Goal: Book appointment/travel/reservation

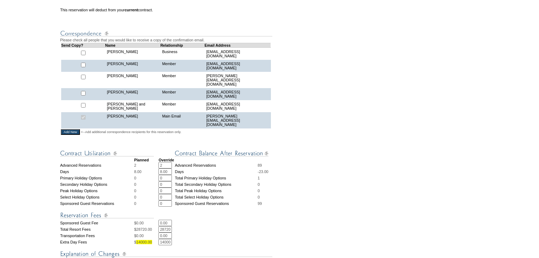
scroll to position [205, 0]
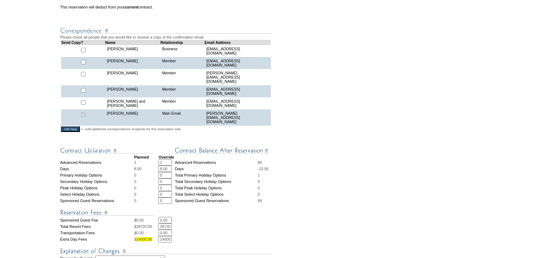
click at [165, 159] on input "2" at bounding box center [164, 162] width 13 height 6
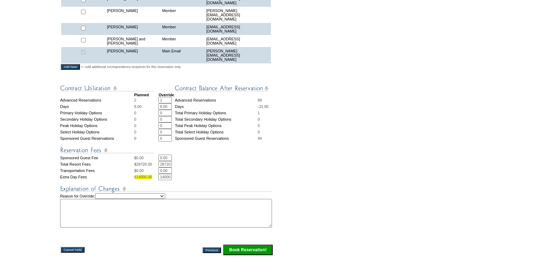
scroll to position [275, 0]
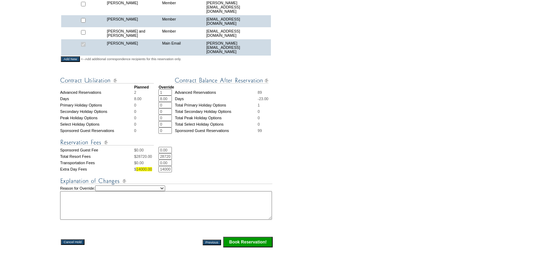
type input "1"
click at [162, 166] on input "14000.00" at bounding box center [164, 169] width 13 height 6
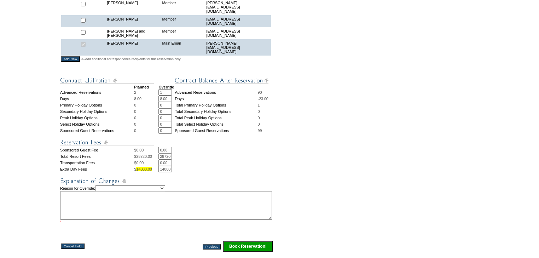
click at [162, 166] on input "14000.00" at bounding box center [164, 169] width 13 height 6
type input "0"
click at [135, 185] on select "Creating Continuous Stay Days Rebooked After Cancellation Editing Occupant Expe…" at bounding box center [130, 188] width 70 height 6
select select "1035"
click at [101, 185] on select "Creating Continuous Stay Days Rebooked After Cancellation Editing Occupant Expe…" at bounding box center [130, 188] width 70 height 6
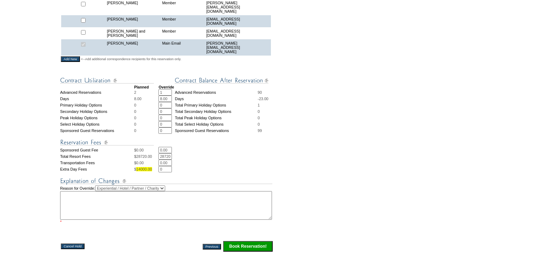
click at [147, 204] on textarea at bounding box center [166, 205] width 212 height 29
type textarea "OIL - EC"
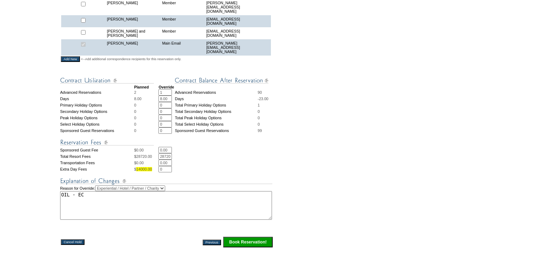
click at [248, 237] on input "Book Reservation!" at bounding box center [248, 242] width 50 height 11
